Goal: Task Accomplishment & Management: Manage account settings

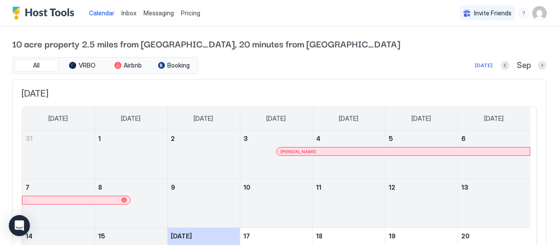
click at [58, 13] on img "Host Tools Logo" at bounding box center [45, 13] width 66 height 13
click at [189, 13] on span "Pricing" at bounding box center [190, 13] width 19 height 8
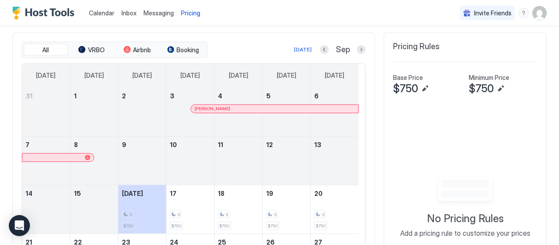
scroll to position [222, 0]
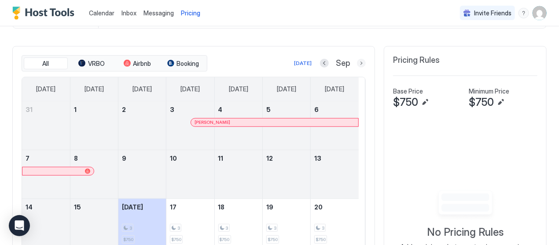
click at [357, 62] on button "Next month" at bounding box center [361, 63] width 9 height 9
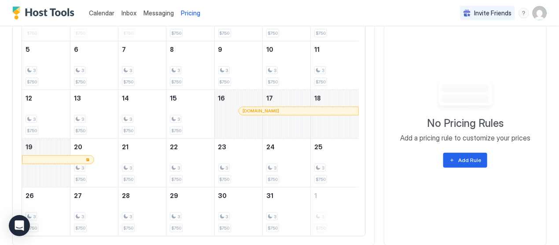
scroll to position [266, 0]
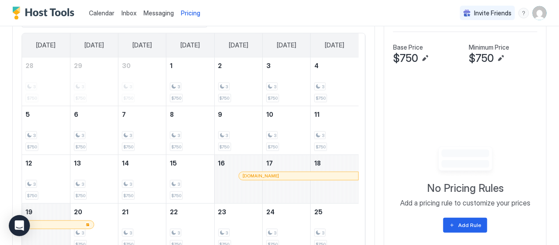
drag, startPoint x: 245, startPoint y: 167, endPoint x: 285, endPoint y: 172, distance: 40.8
click at [262, 172] on div "16 [DOMAIN_NAME]" at bounding box center [239, 179] width 48 height 48
click at [285, 173] on div "[DOMAIN_NAME]" at bounding box center [298, 176] width 112 height 6
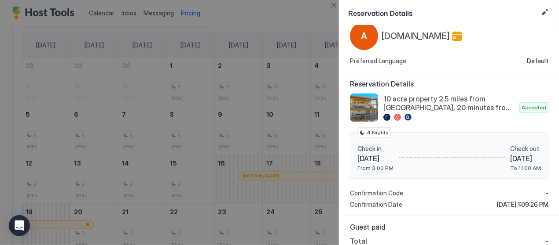
scroll to position [0, 0]
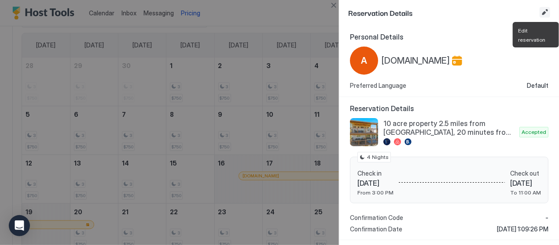
click at [545, 10] on button "Edit reservation" at bounding box center [544, 12] width 11 height 11
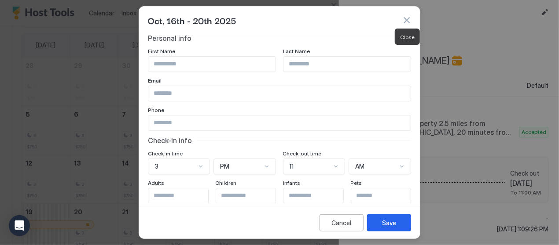
click at [406, 19] on button "button" at bounding box center [406, 20] width 9 height 9
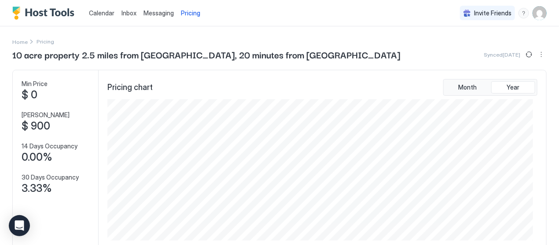
click at [533, 13] on img "User profile" at bounding box center [539, 13] width 14 height 14
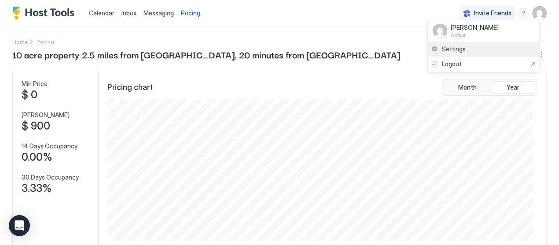
click at [461, 47] on span "Settings" at bounding box center [454, 49] width 24 height 8
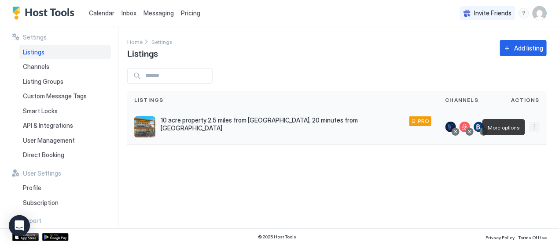
click at [537, 128] on button "More options" at bounding box center [534, 127] width 11 height 11
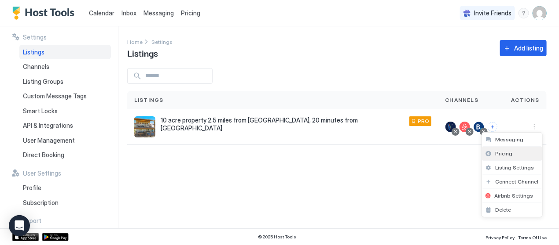
click at [502, 153] on span "Pricing" at bounding box center [504, 153] width 18 height 7
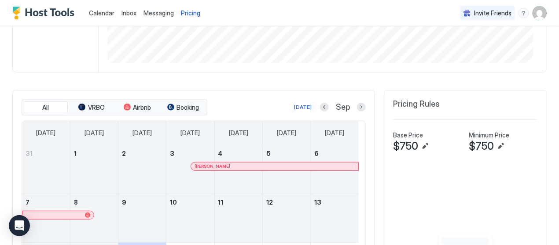
scroll to position [134, 0]
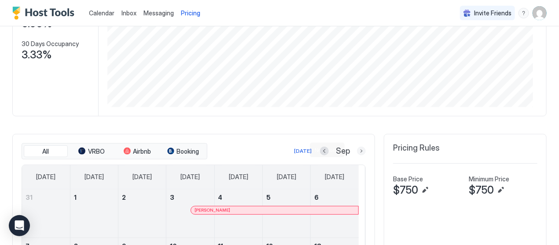
click at [357, 150] on button "Next month" at bounding box center [361, 151] width 9 height 9
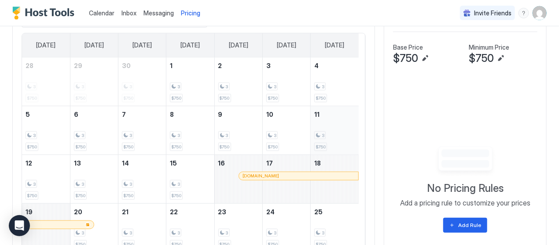
scroll to position [310, 0]
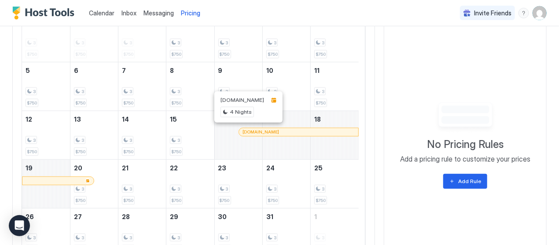
drag, startPoint x: 247, startPoint y: 129, endPoint x: 463, endPoint y: 204, distance: 228.4
click at [463, 204] on div "No Pricing Rules Add a pricing rule to customize your prices Add Rule" at bounding box center [465, 145] width 144 height 227
click at [275, 100] on div at bounding box center [273, 100] width 5 height 5
click at [243, 111] on span "4 Nights" at bounding box center [241, 112] width 22 height 8
click at [267, 109] on div "4 Nights" at bounding box center [248, 112] width 56 height 11
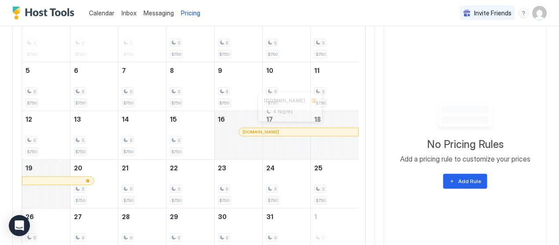
click at [289, 131] on div at bounding box center [289, 132] width 7 height 7
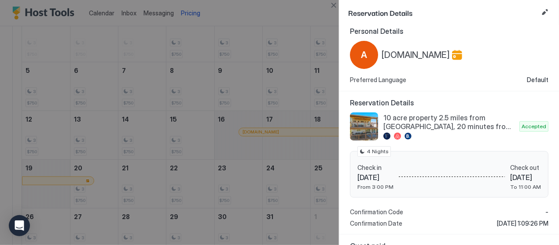
scroll to position [0, 0]
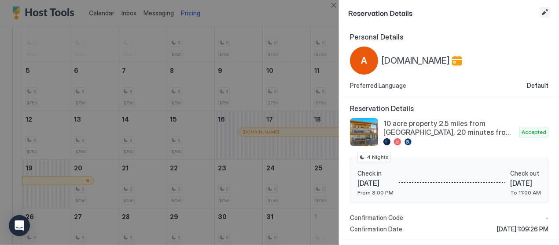
click at [544, 11] on button "Edit reservation" at bounding box center [544, 12] width 11 height 11
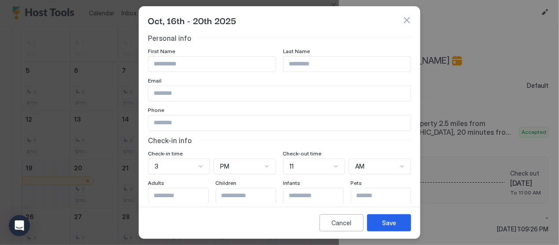
click at [407, 20] on button "button" at bounding box center [406, 20] width 9 height 9
